Goal: Task Accomplishment & Management: Manage account settings

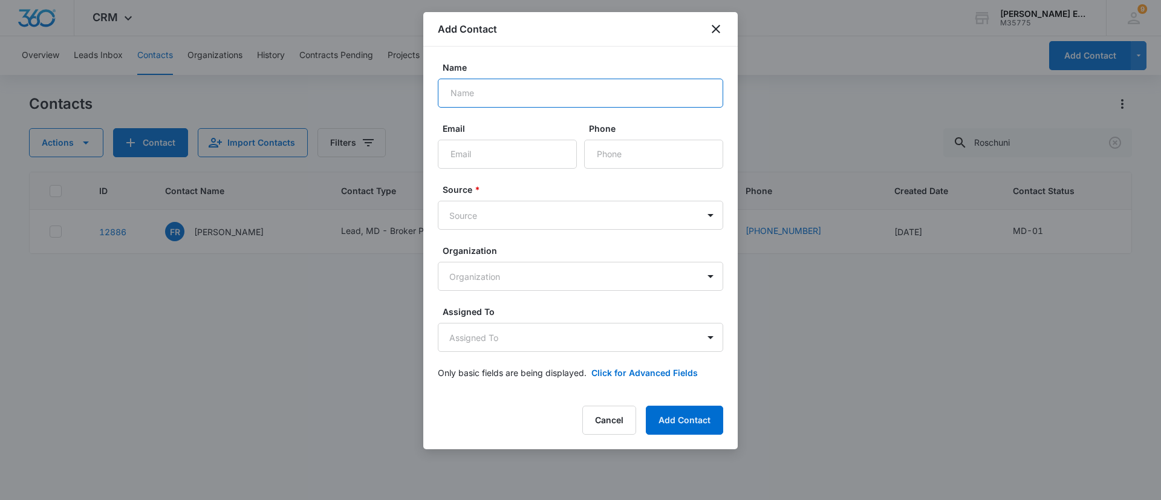
paste input "[PERSON_NAME]"
type input "[PERSON_NAME]"
drag, startPoint x: 481, startPoint y: 154, endPoint x: 441, endPoint y: 99, distance: 67.9
click at [481, 154] on input "Email" at bounding box center [507, 154] width 139 height 29
paste input "[EMAIL_ADDRESS][DOMAIN_NAME]"
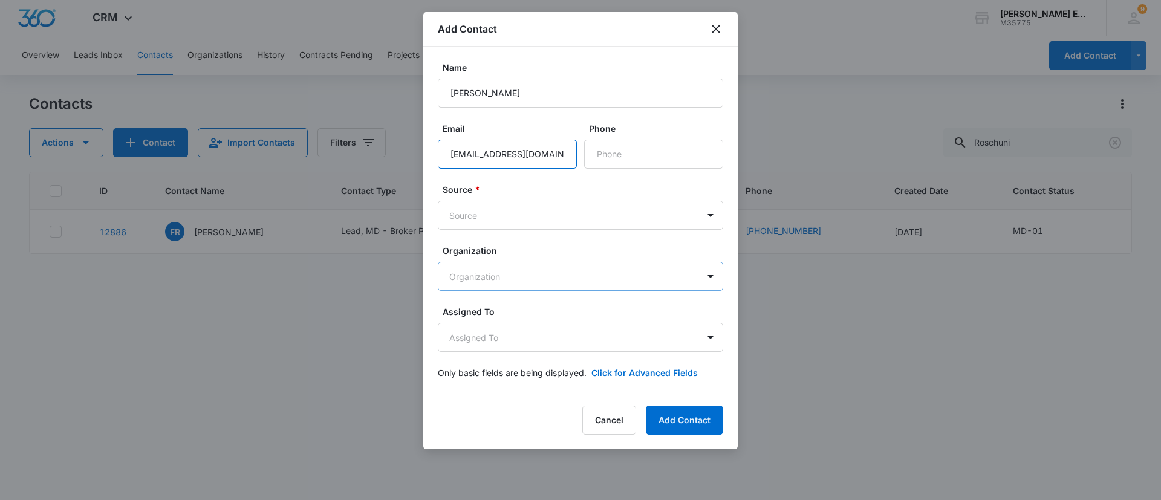
scroll to position [0, 8]
type input "[EMAIL_ADDRESS][DOMAIN_NAME]"
drag, startPoint x: 617, startPoint y: 150, endPoint x: 608, endPoint y: 149, distance: 9.1
click at [617, 150] on input "Phone" at bounding box center [653, 154] width 139 height 29
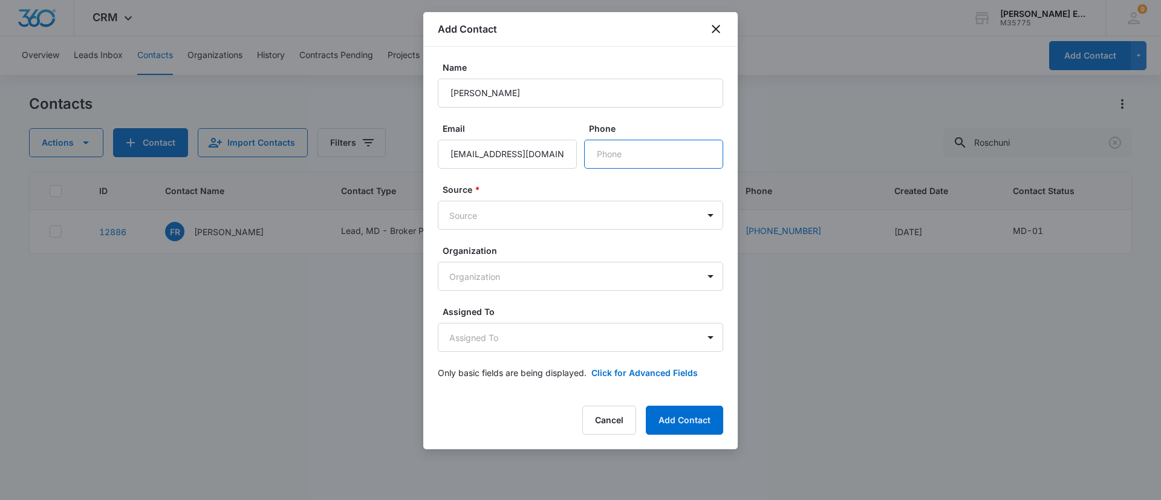
paste input "[PHONE_NUMBER]"
type input "[PHONE_NUMBER]"
click at [517, 211] on body "CRM Apps Reputation Websites Forms CRM Email Social Shop Payments POS Content A…" at bounding box center [580, 250] width 1161 height 500
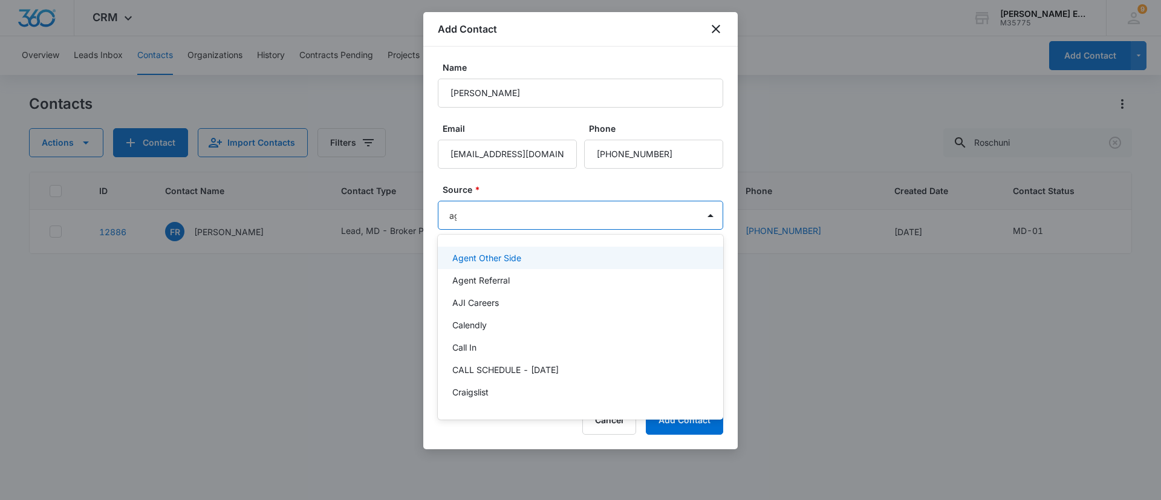
type input "age"
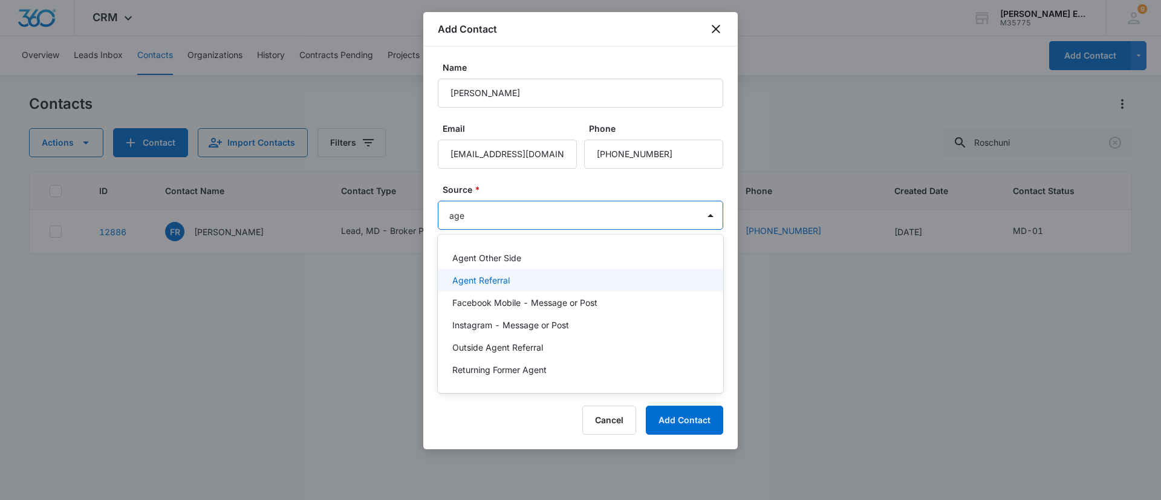
click at [541, 286] on div "Agent Referral" at bounding box center [579, 280] width 254 height 13
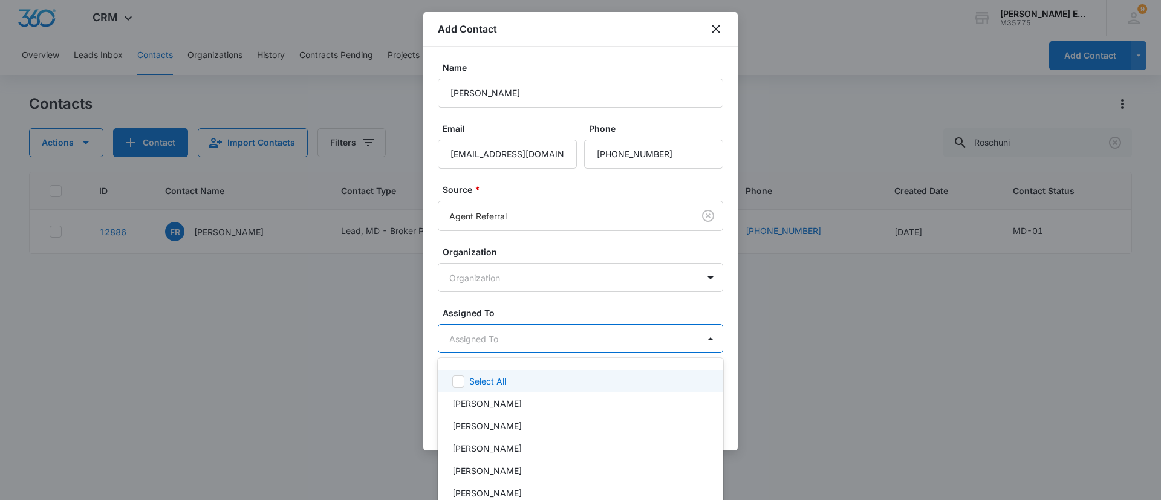
click at [545, 345] on body "CRM Apps Reputation Websites Forms CRM Email Social Shop Payments POS Content A…" at bounding box center [580, 250] width 1161 height 500
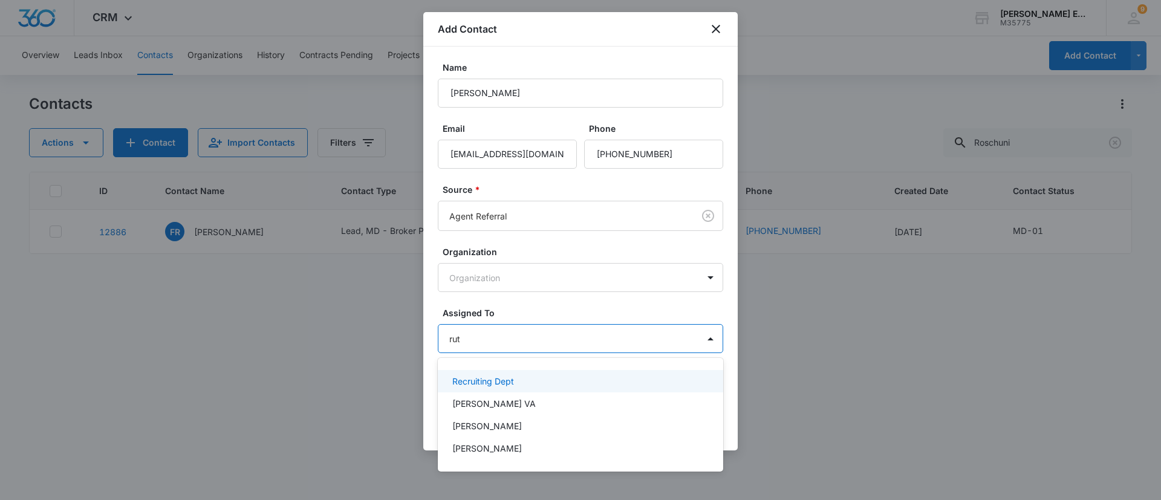
type input "[PERSON_NAME]"
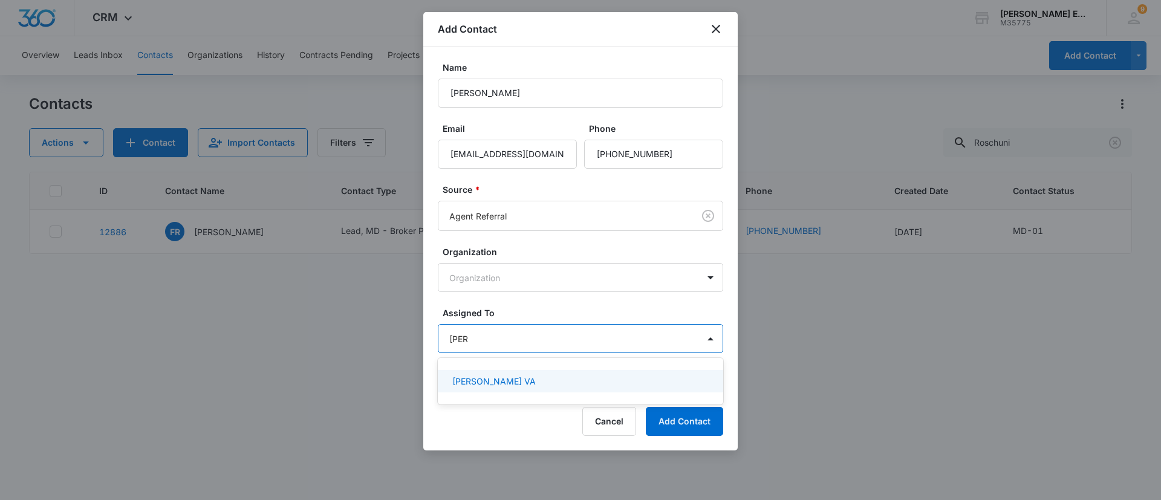
click at [555, 368] on div "[PERSON_NAME] VA" at bounding box center [581, 381] width 286 height 27
click at [556, 378] on div "[PERSON_NAME] VA" at bounding box center [579, 381] width 254 height 13
type input "rec"
click at [556, 378] on div "Recruiting Dept" at bounding box center [579, 381] width 254 height 13
type input "char"
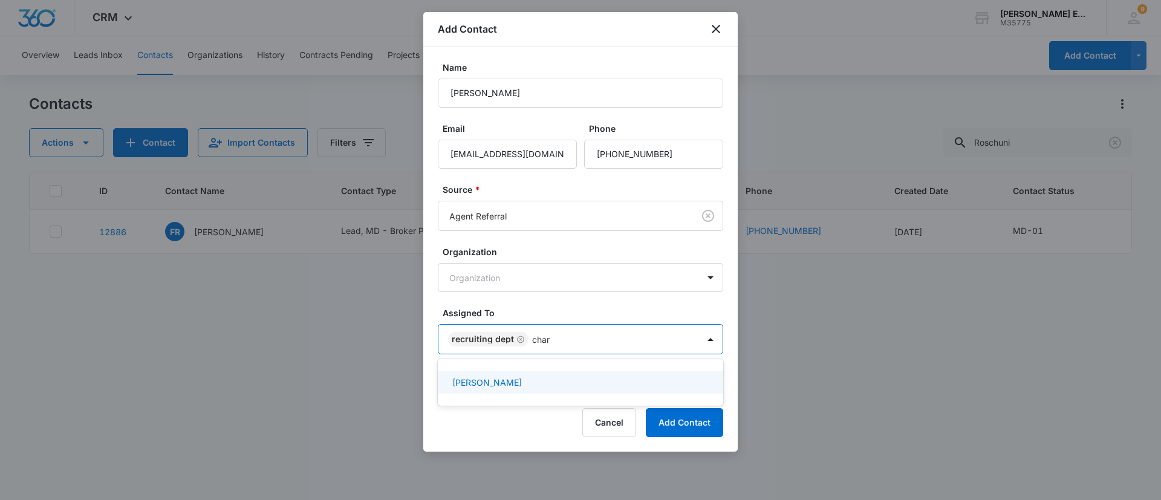
click at [556, 378] on div "[PERSON_NAME]" at bounding box center [579, 382] width 254 height 13
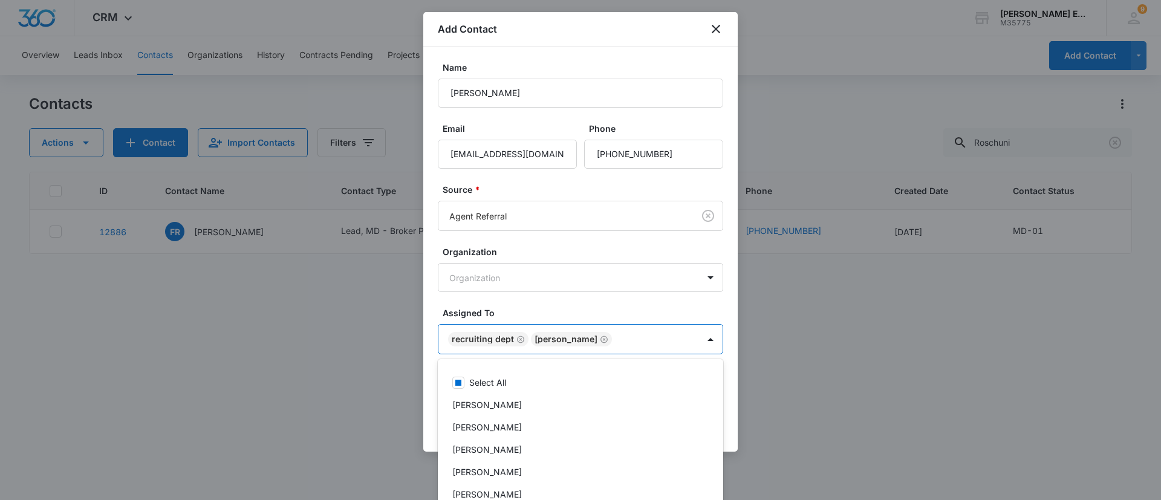
drag, startPoint x: 633, startPoint y: 295, endPoint x: 668, endPoint y: 333, distance: 51.8
click at [634, 296] on div at bounding box center [580, 250] width 1161 height 500
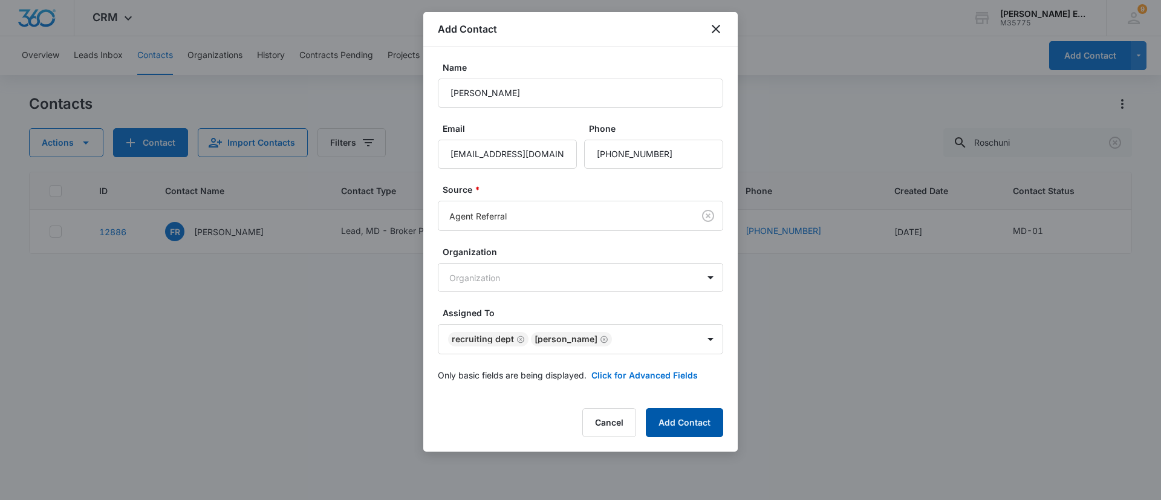
click at [697, 422] on button "Add Contact" at bounding box center [684, 422] width 77 height 29
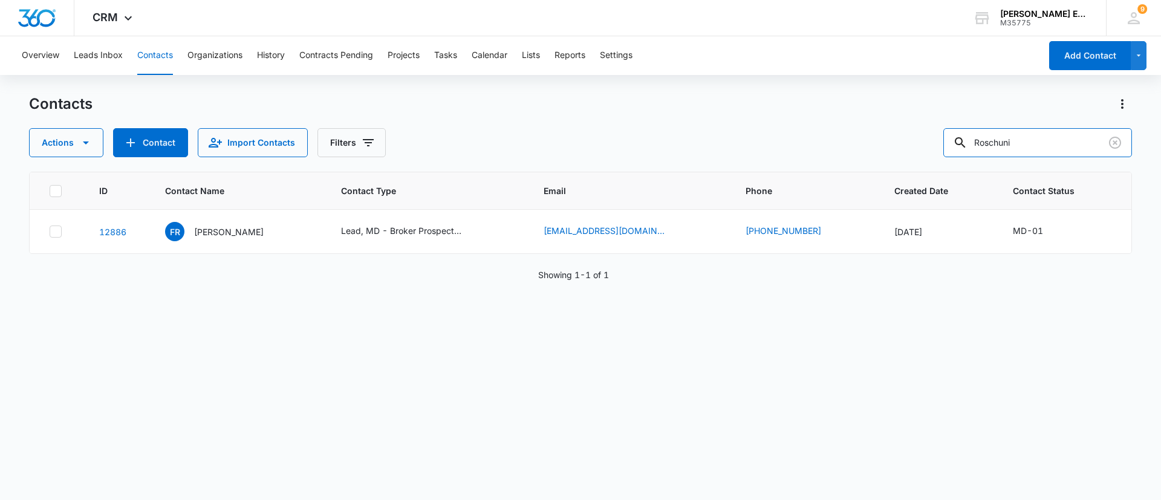
drag, startPoint x: 1042, startPoint y: 140, endPoint x: 834, endPoint y: 139, distance: 208.7
click at [834, 139] on div "Actions Contact Import Contacts Filters Roschuni" at bounding box center [580, 142] width 1103 height 29
type input "[PERSON_NAME]"
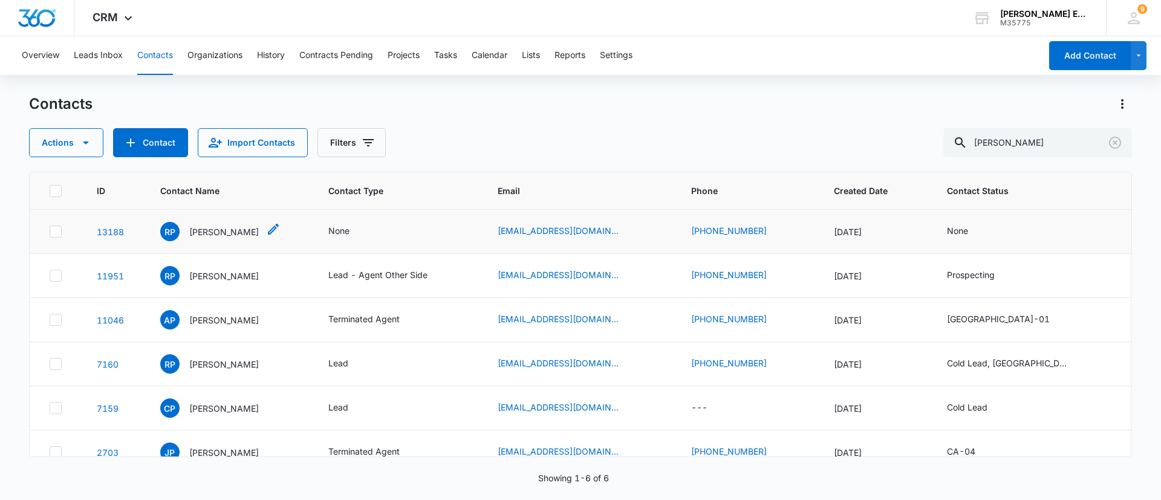
click at [233, 232] on p "[PERSON_NAME]" at bounding box center [224, 232] width 70 height 13
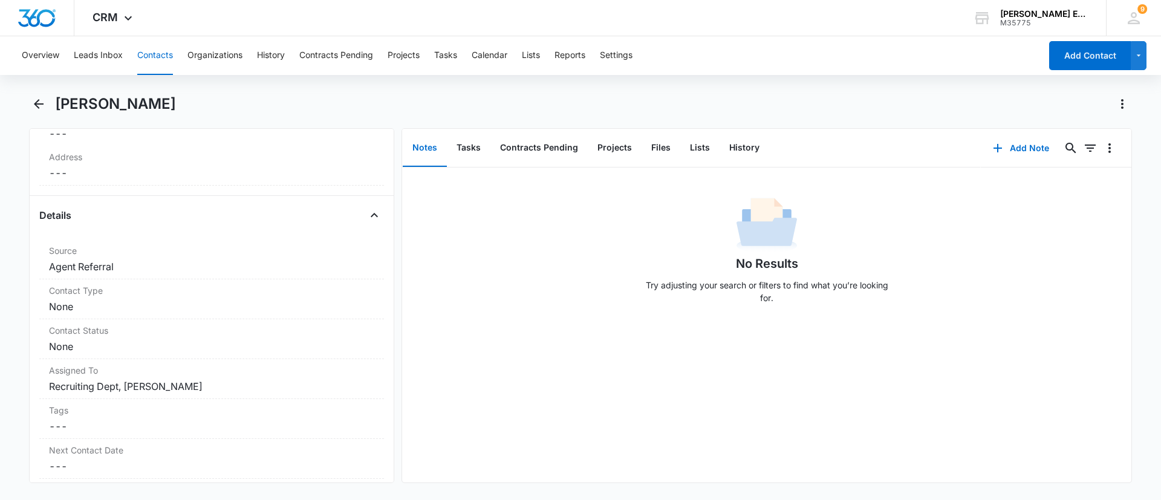
scroll to position [445, 0]
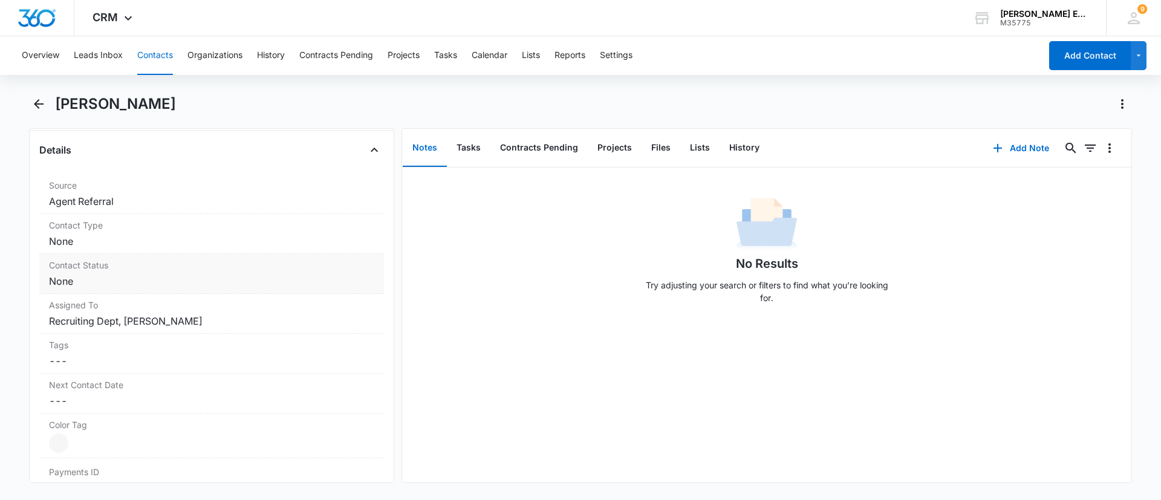
click at [276, 287] on dd "Cancel Save Changes None" at bounding box center [211, 281] width 325 height 15
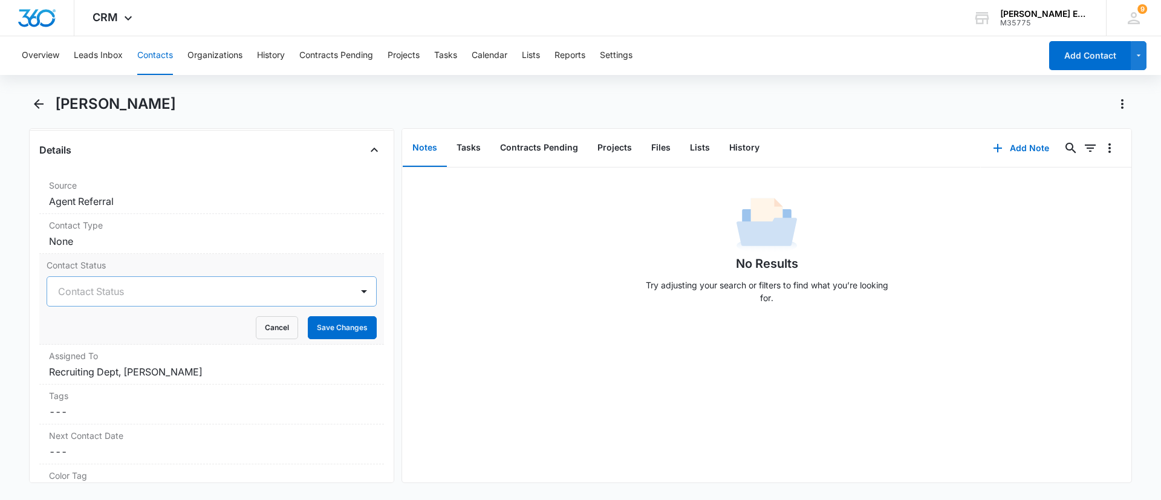
click at [263, 302] on div "Contact Status" at bounding box center [199, 291] width 305 height 29
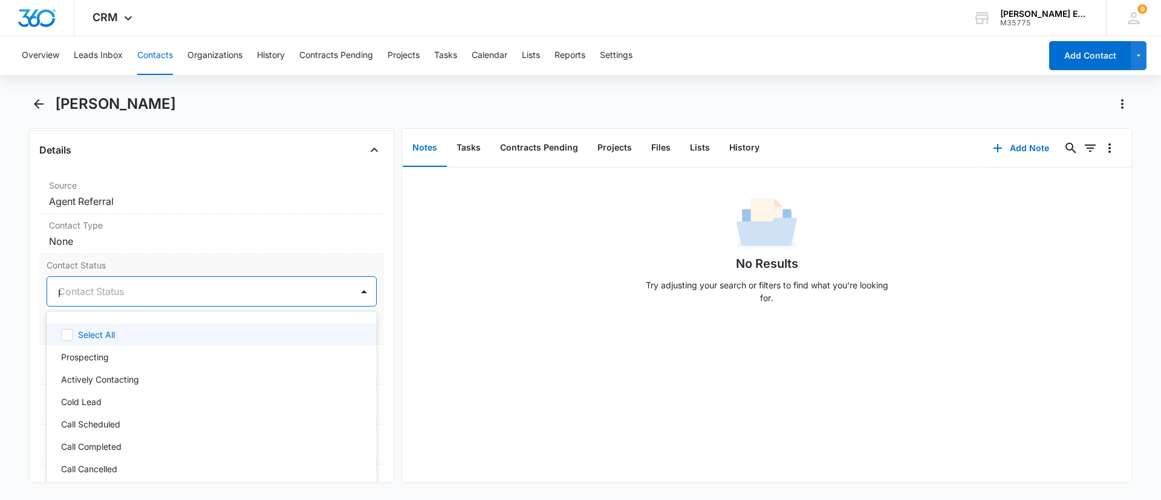
type input "pa"
click at [255, 326] on div "Paperwork Pending" at bounding box center [212, 335] width 330 height 22
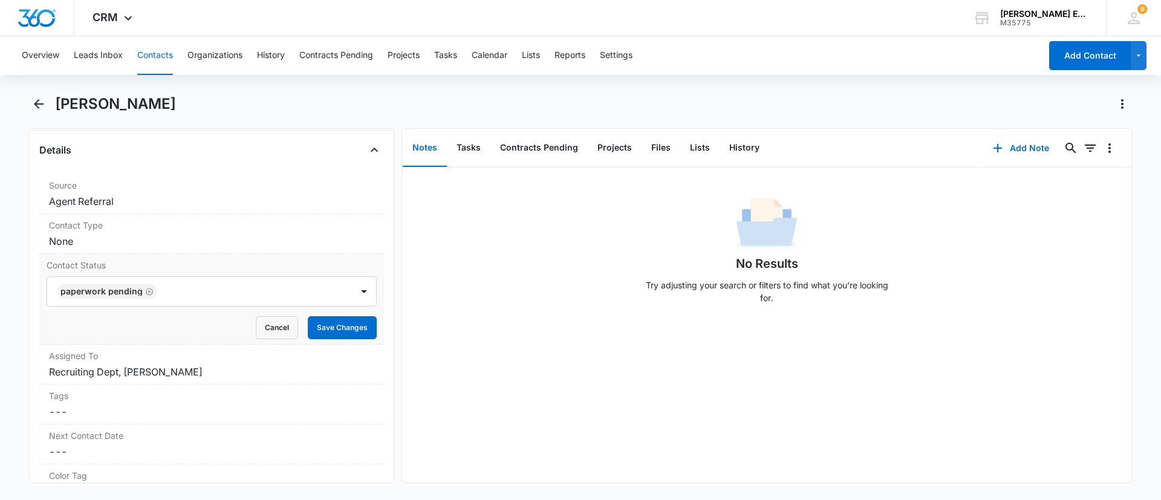
drag, startPoint x: 459, startPoint y: 303, endPoint x: 340, endPoint y: 341, distance: 125.1
click at [459, 304] on div "No Results Try adjusting your search or filters to find what you’re looking for." at bounding box center [767, 254] width 730 height 120
click at [347, 324] on button "Save Changes" at bounding box center [342, 327] width 69 height 23
click at [1008, 146] on button "Add Note" at bounding box center [1021, 148] width 80 height 29
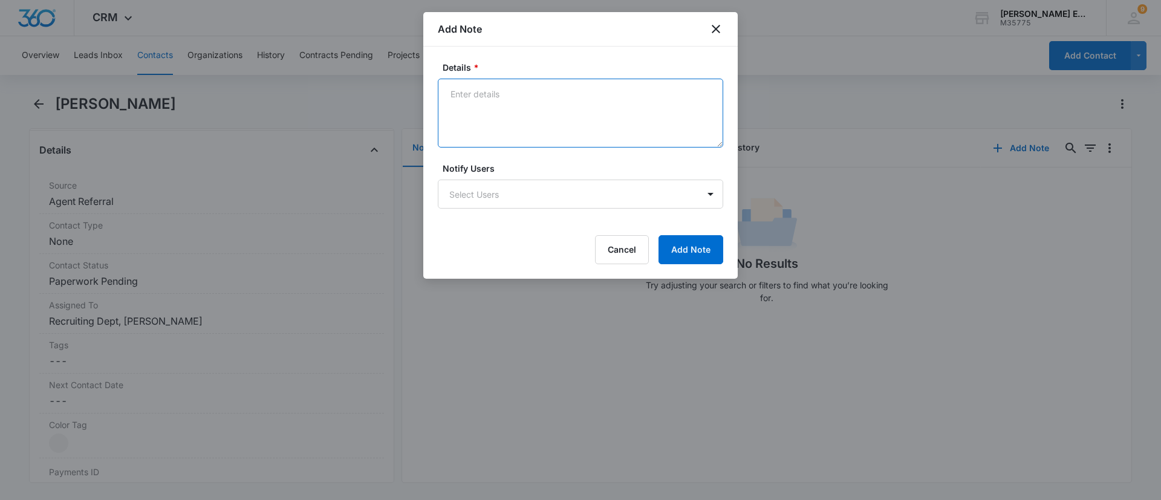
paste textarea "We sent her the TX-01 contract and CA-05 Contract and the after contract text. …"
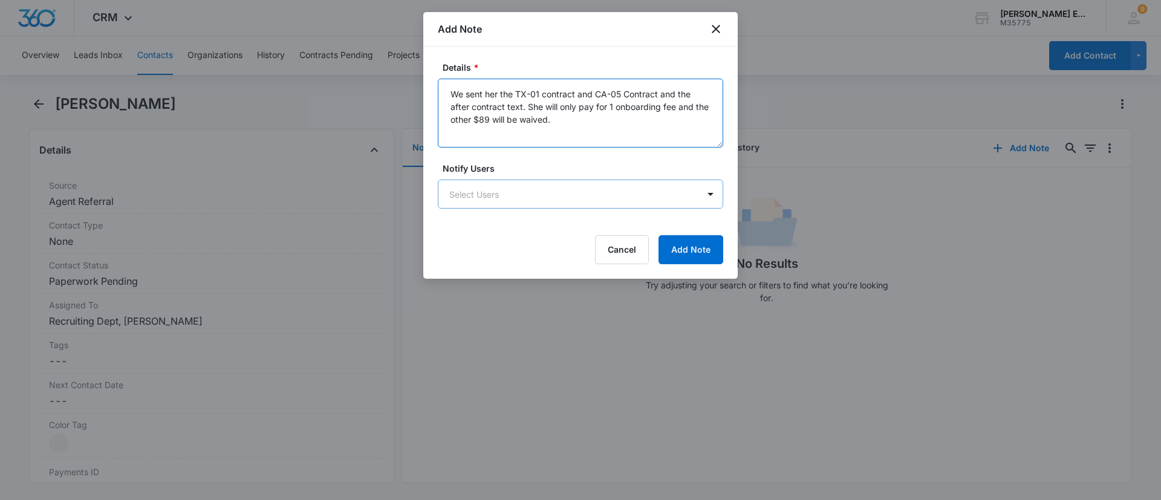
type textarea "We sent her the TX-01 contract and CA-05 Contract and the after contract text. …"
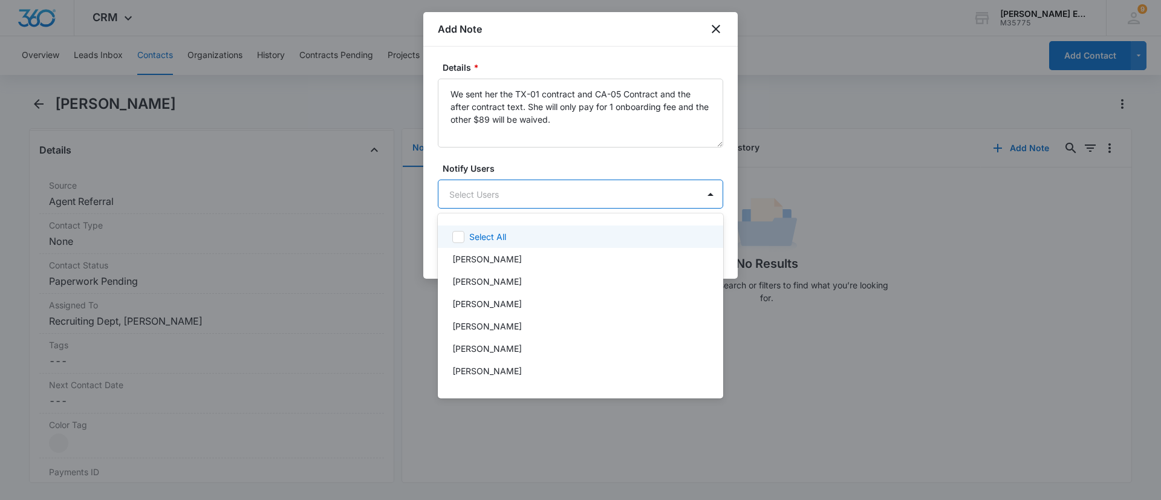
click at [524, 186] on body "CRM Apps Reputation Websites Forms CRM Email Social Shop Payments POS Content A…" at bounding box center [580, 250] width 1161 height 500
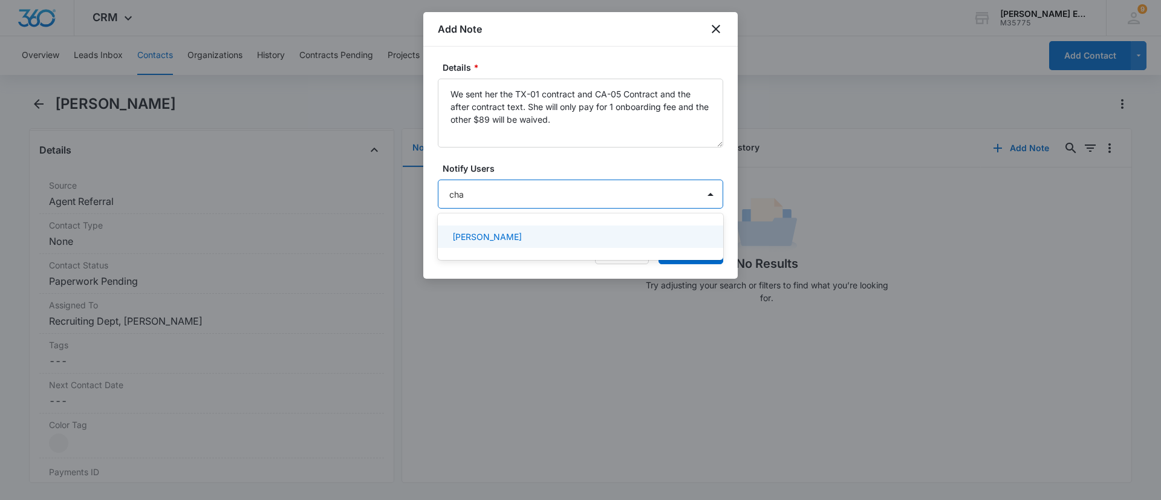
type input "char"
click at [498, 242] on p "[PERSON_NAME]" at bounding box center [487, 236] width 70 height 13
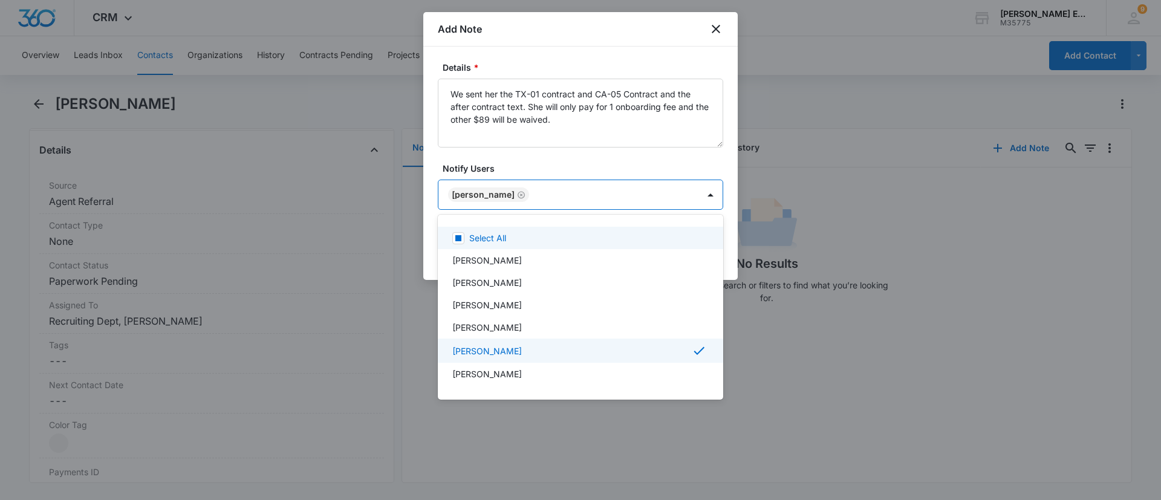
click at [603, 166] on div at bounding box center [580, 250] width 1161 height 500
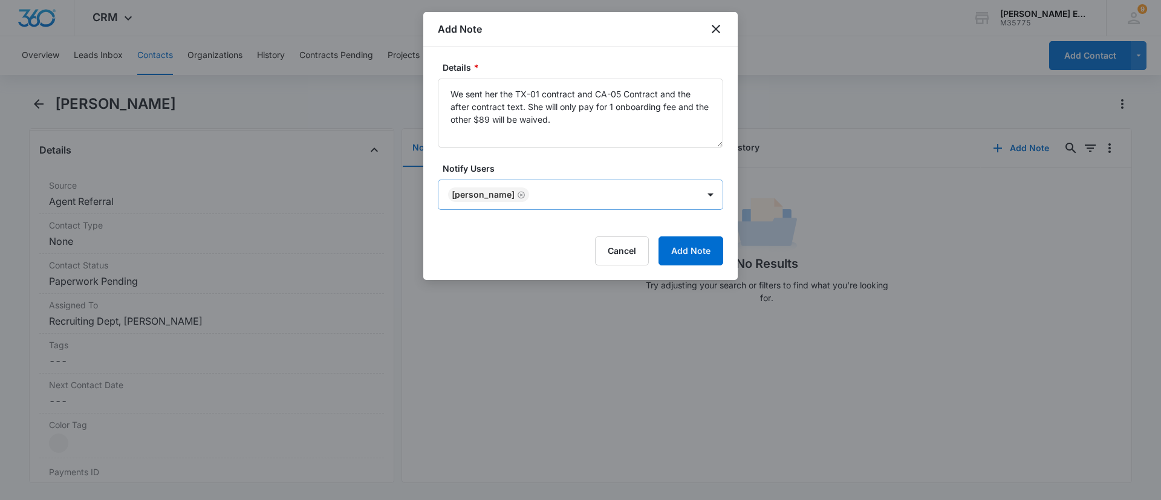
click at [601, 196] on body "CRM Apps Reputation Websites Forms CRM Email Social Shop Payments POS Content A…" at bounding box center [580, 250] width 1161 height 500
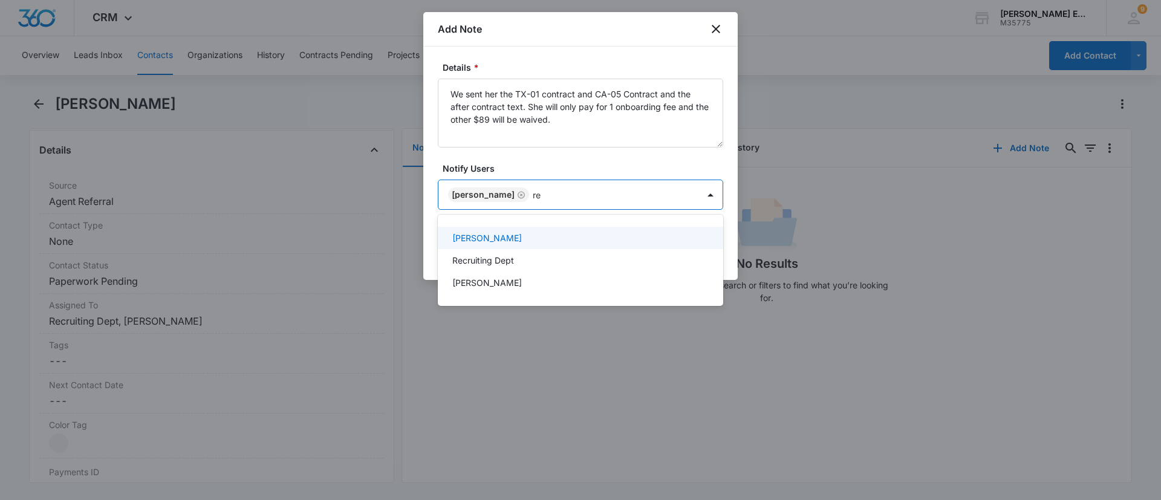
type input "rec"
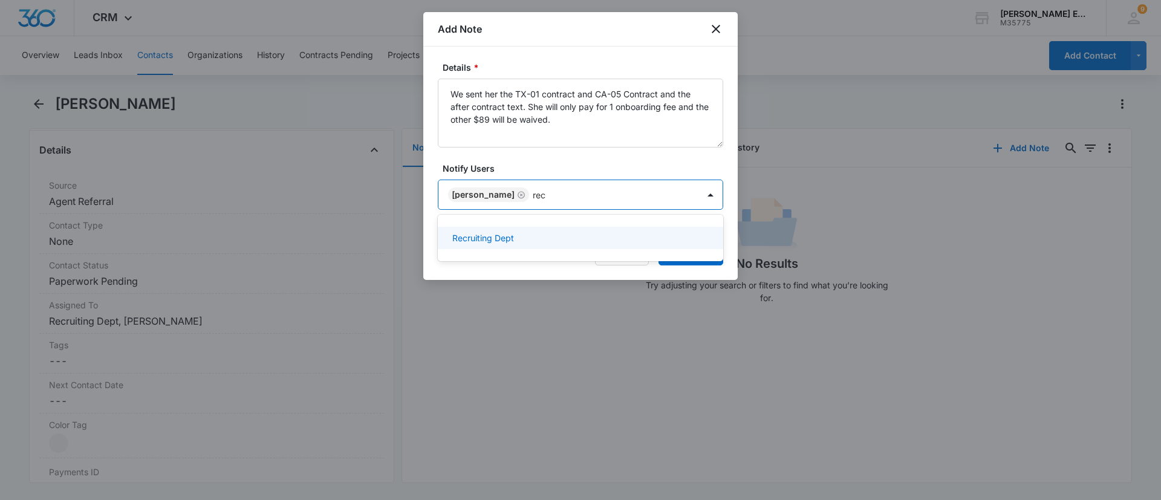
click at [619, 243] on div "Recruiting Dept" at bounding box center [579, 238] width 254 height 13
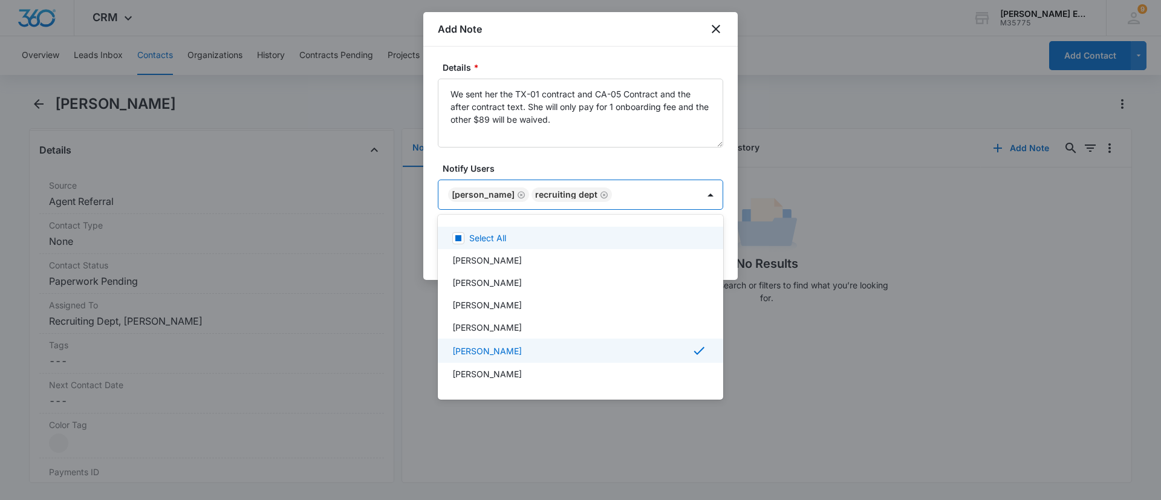
click at [631, 156] on div at bounding box center [580, 250] width 1161 height 500
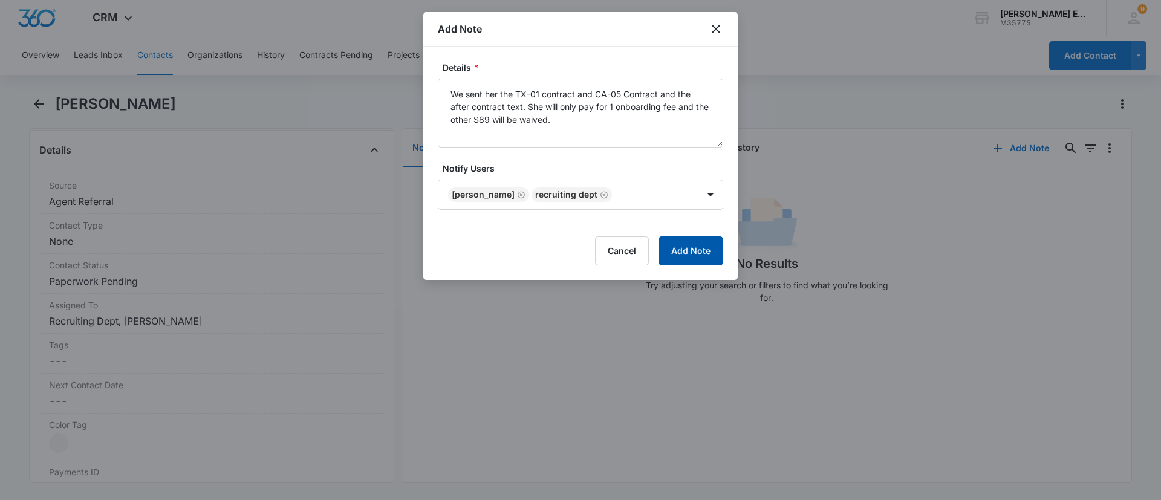
click at [695, 242] on button "Add Note" at bounding box center [691, 251] width 65 height 29
